Goal: Navigation & Orientation: Understand site structure

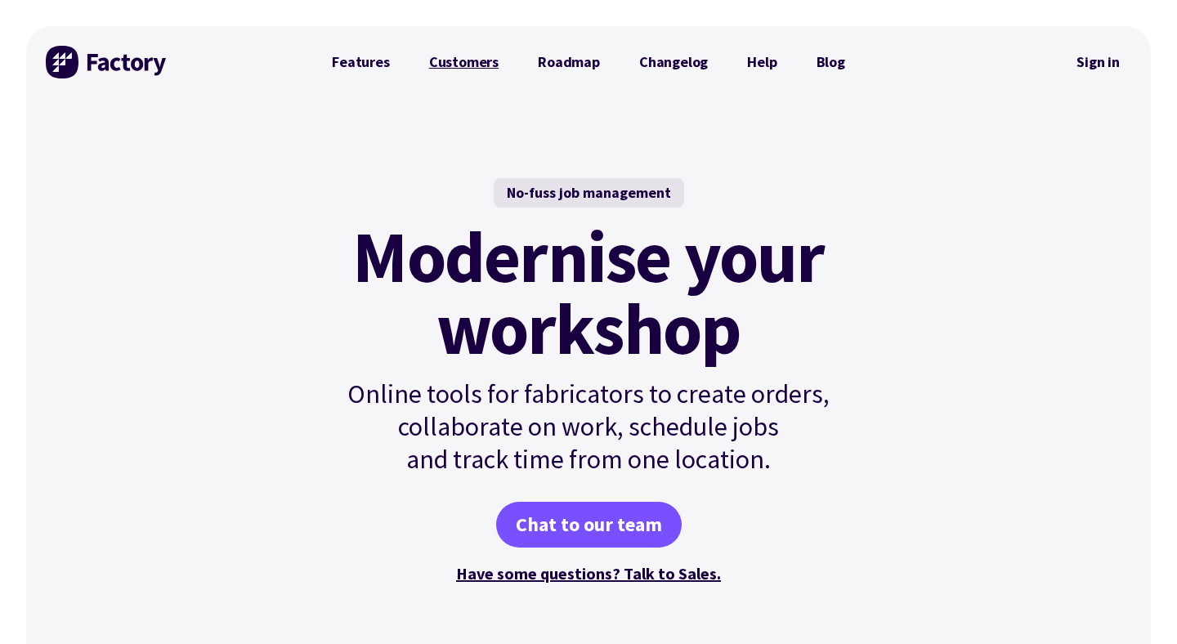
click at [467, 61] on link "Customers" at bounding box center [463, 62] width 109 height 33
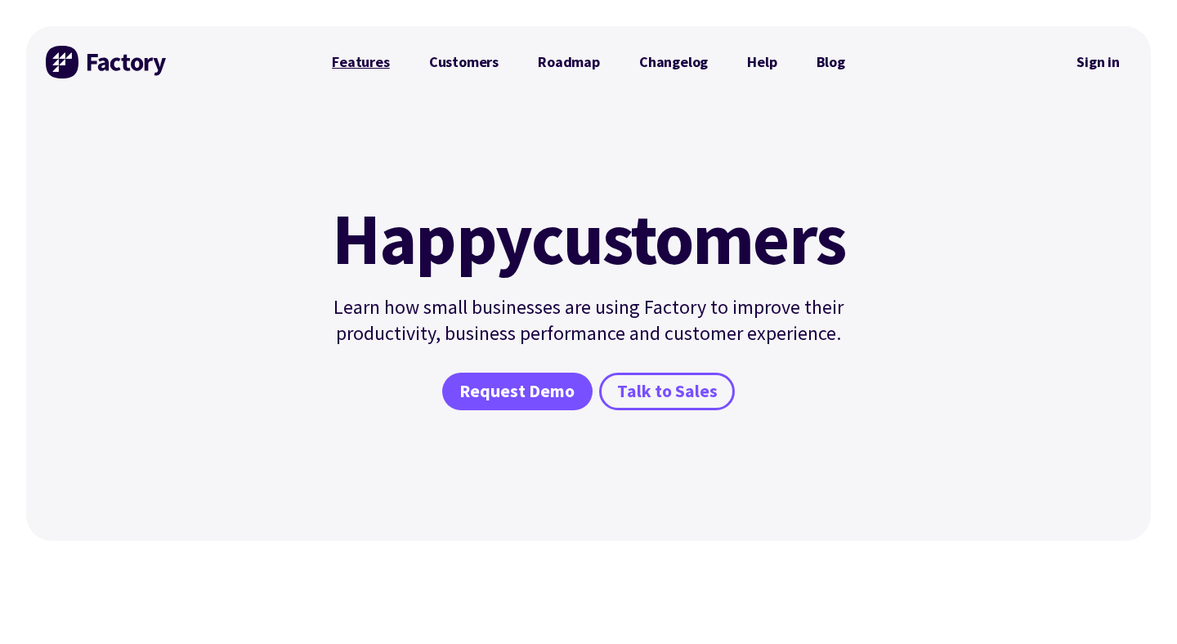
click at [362, 57] on link "Features" at bounding box center [360, 62] width 97 height 33
